Goal: Task Accomplishment & Management: Use online tool/utility

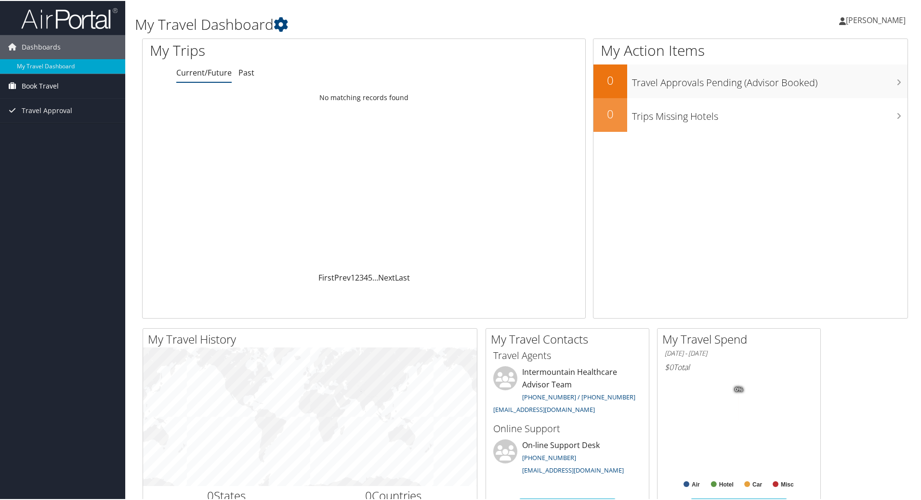
click at [48, 86] on span "Book Travel" at bounding box center [40, 85] width 37 height 24
click at [31, 118] on link "Book/Manage Online Trips" at bounding box center [62, 119] width 125 height 14
